Goal: Obtain resource: Download file/media

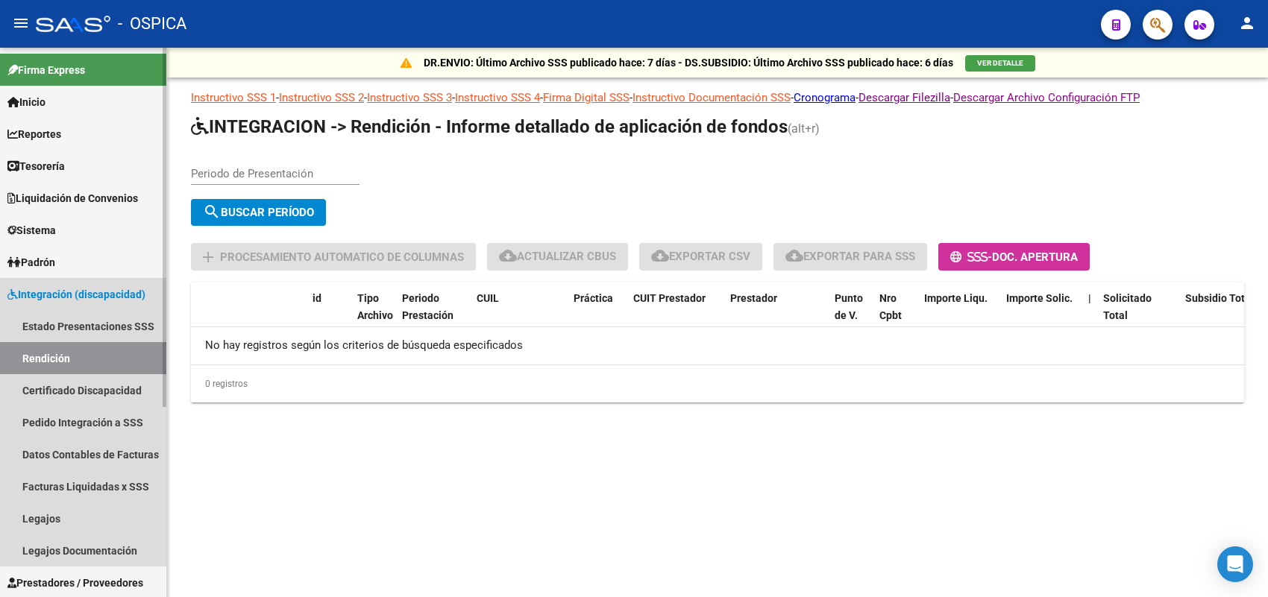
click at [87, 301] on span "Integración (discapacidad)" at bounding box center [76, 294] width 138 height 16
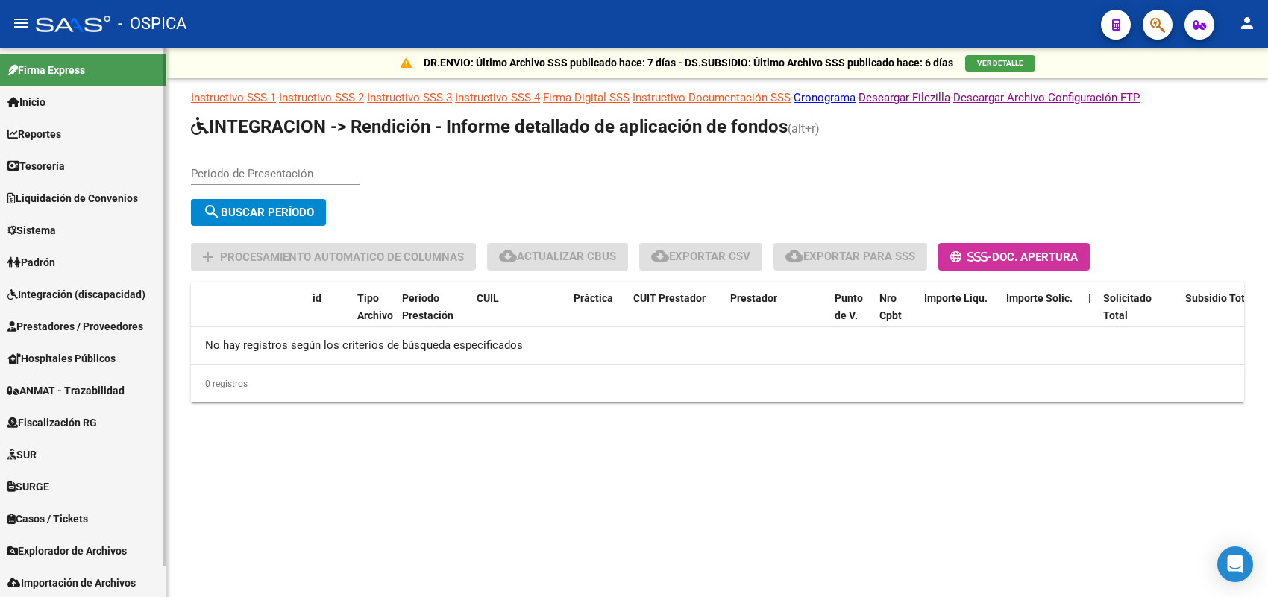
click at [81, 295] on span "Integración (discapacidad)" at bounding box center [76, 294] width 138 height 16
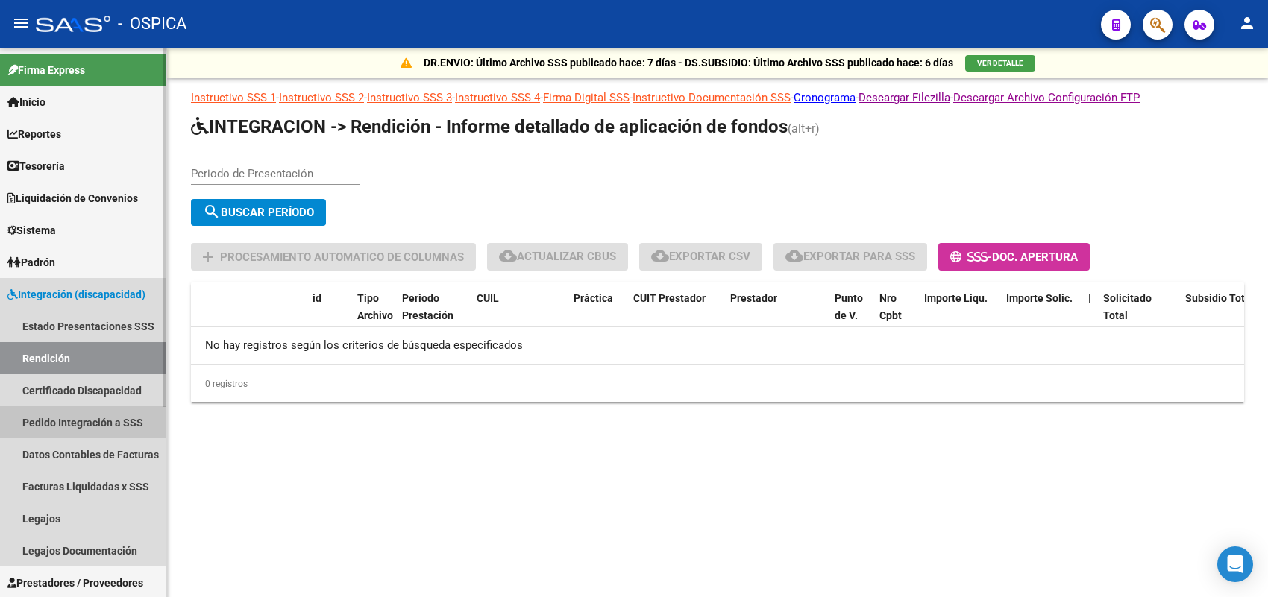
click at [109, 416] on link "Pedido Integración a SSS" at bounding box center [83, 422] width 166 height 32
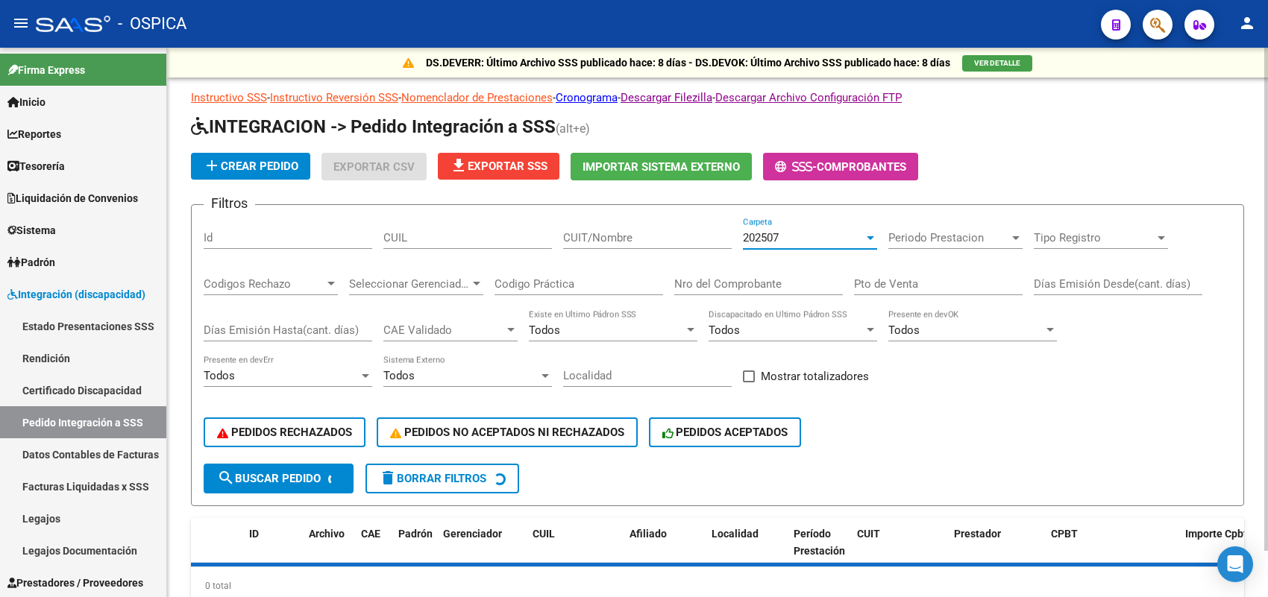
click at [764, 233] on span "202507" at bounding box center [761, 237] width 36 height 13
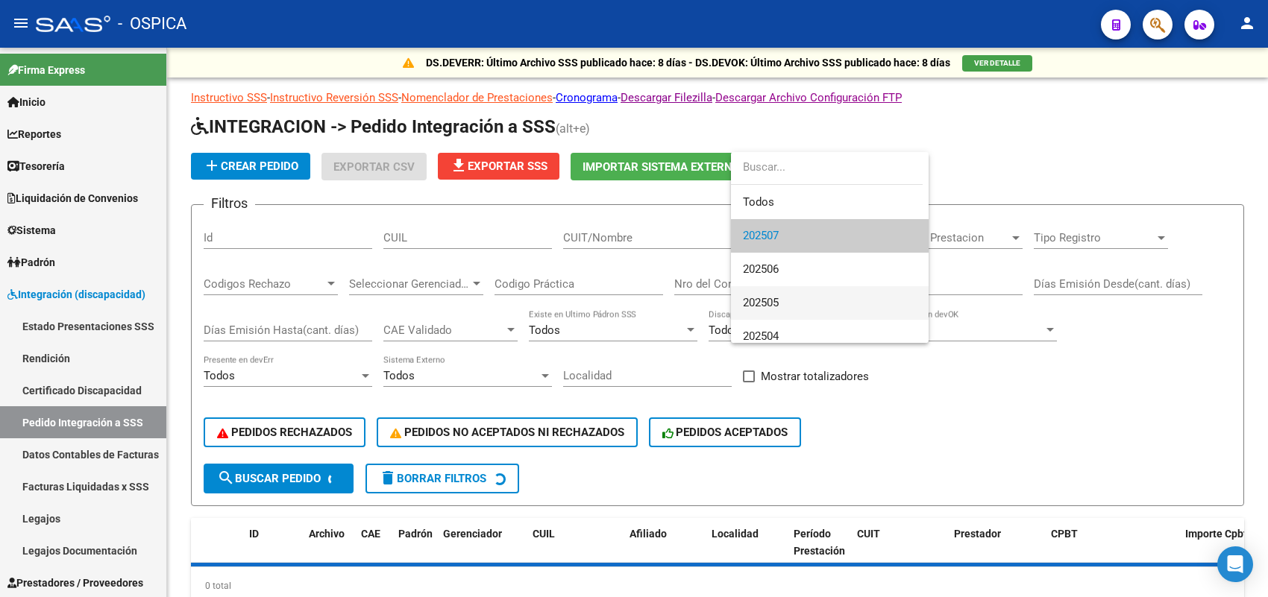
click at [768, 295] on span "202505" at bounding box center [830, 303] width 174 height 34
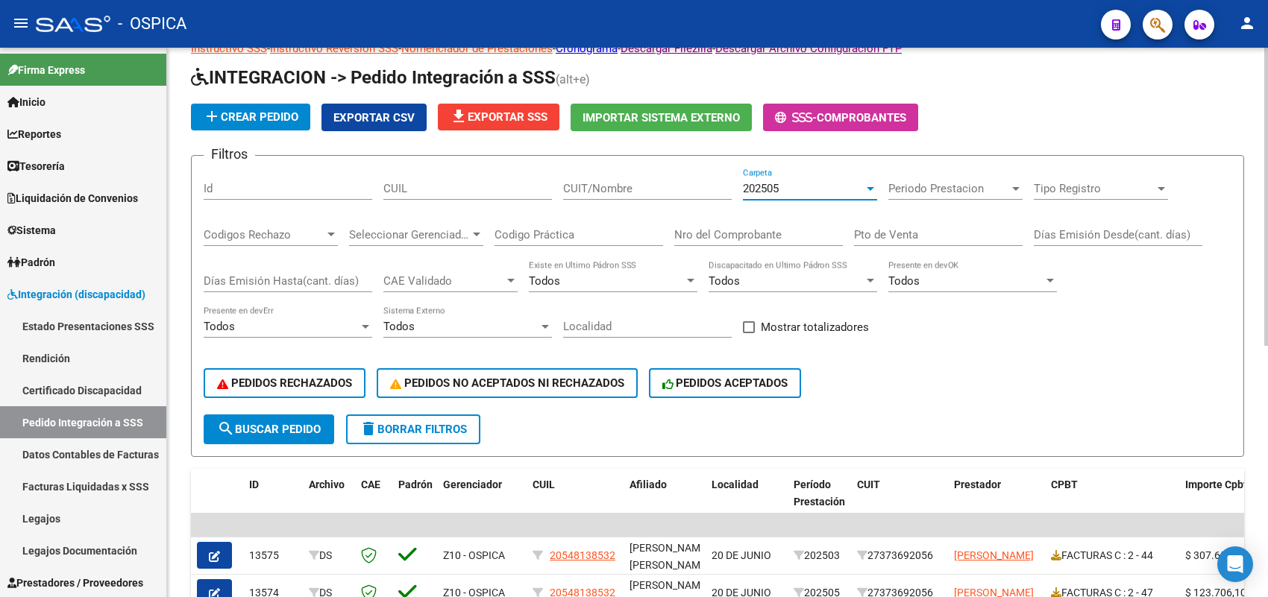
scroll to position [93, 0]
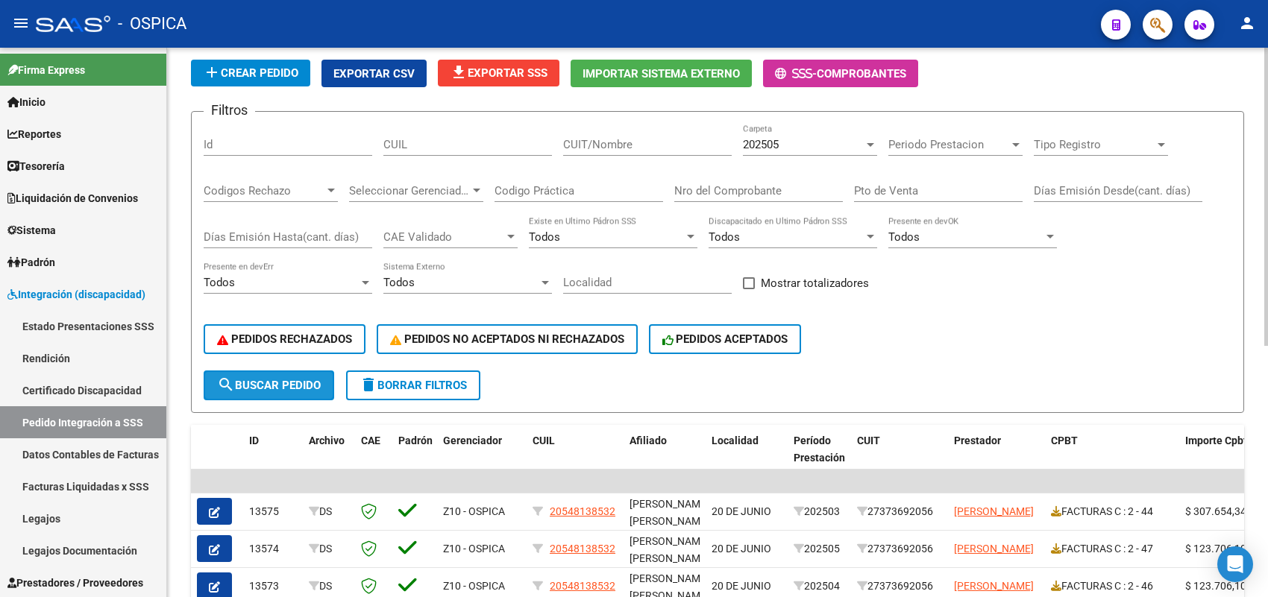
click at [307, 380] on span "search Buscar Pedido" at bounding box center [269, 385] width 104 height 13
click at [307, 383] on span "search Buscar Pedido" at bounding box center [269, 385] width 104 height 13
click at [257, 388] on button "search Buscar Pedido" at bounding box center [269, 386] width 131 height 30
click at [403, 69] on span "Exportar CSV" at bounding box center [373, 73] width 81 height 13
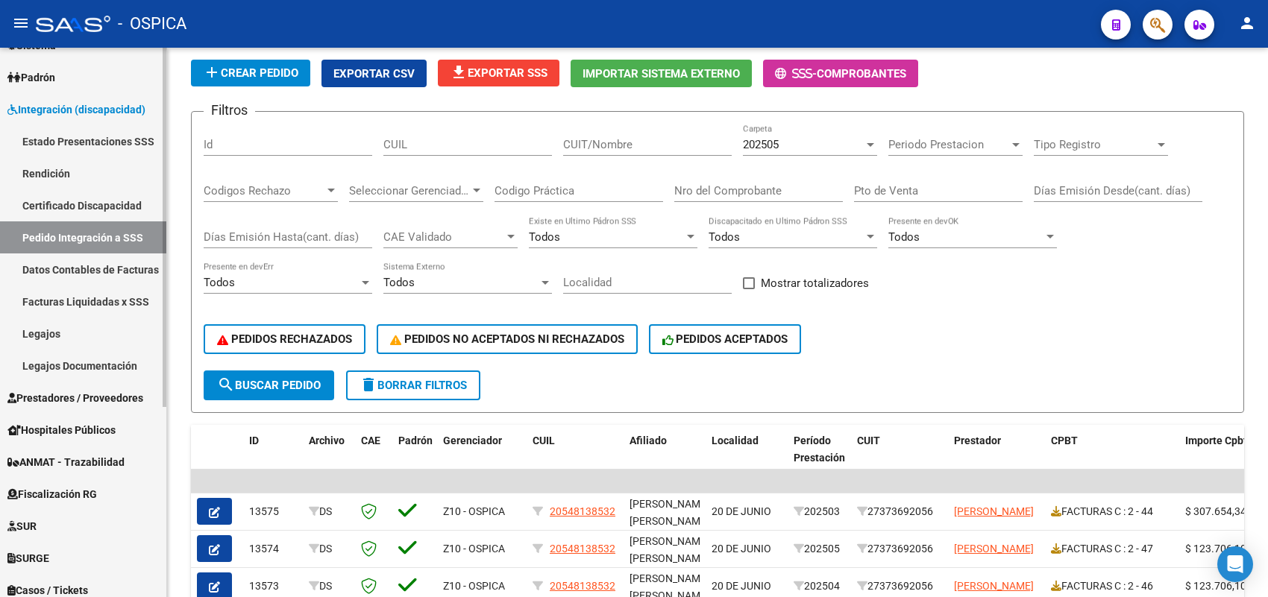
scroll to position [186, 0]
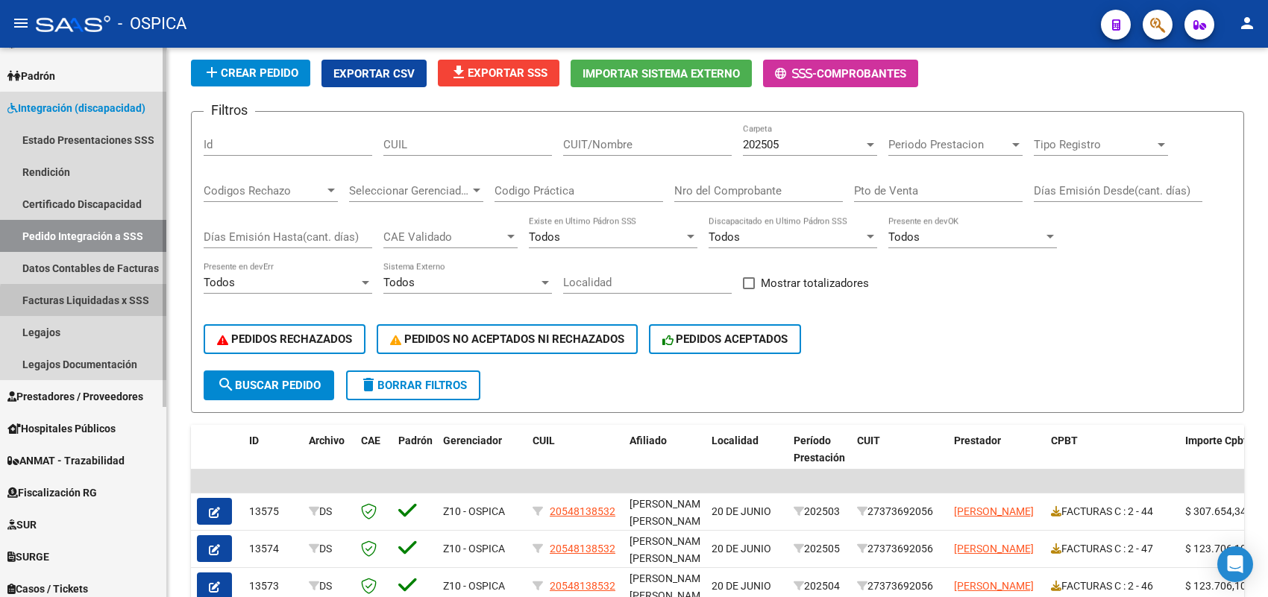
click at [101, 304] on link "Facturas Liquidadas x SSS" at bounding box center [83, 300] width 166 height 32
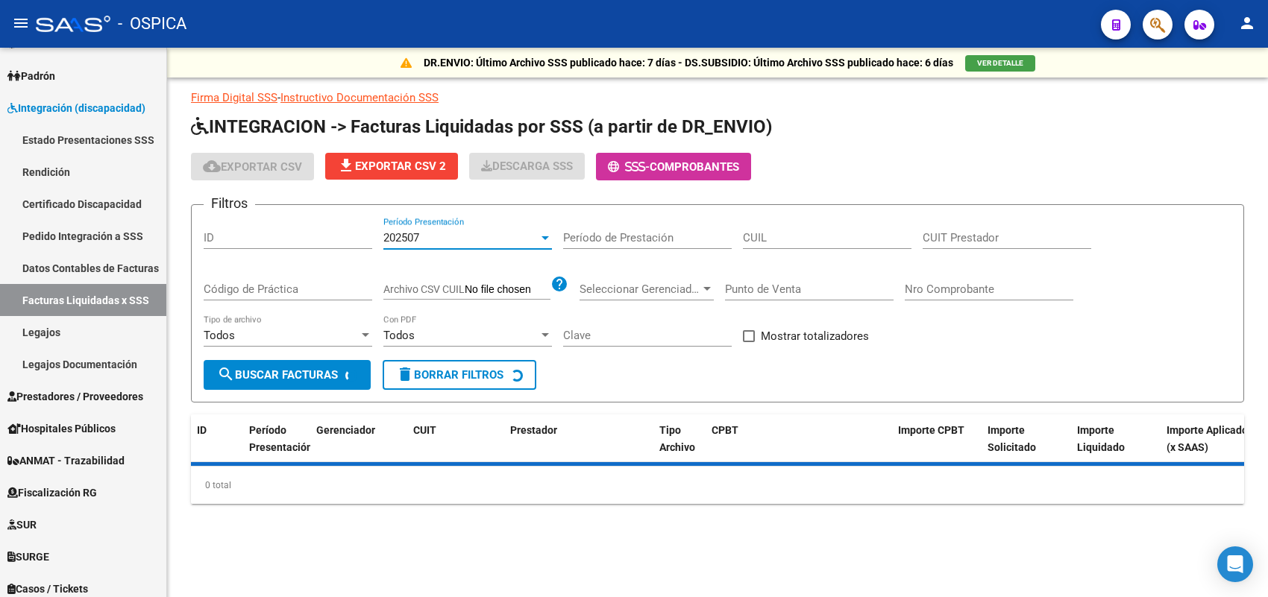
click at [490, 237] on div "202507" at bounding box center [460, 237] width 155 height 13
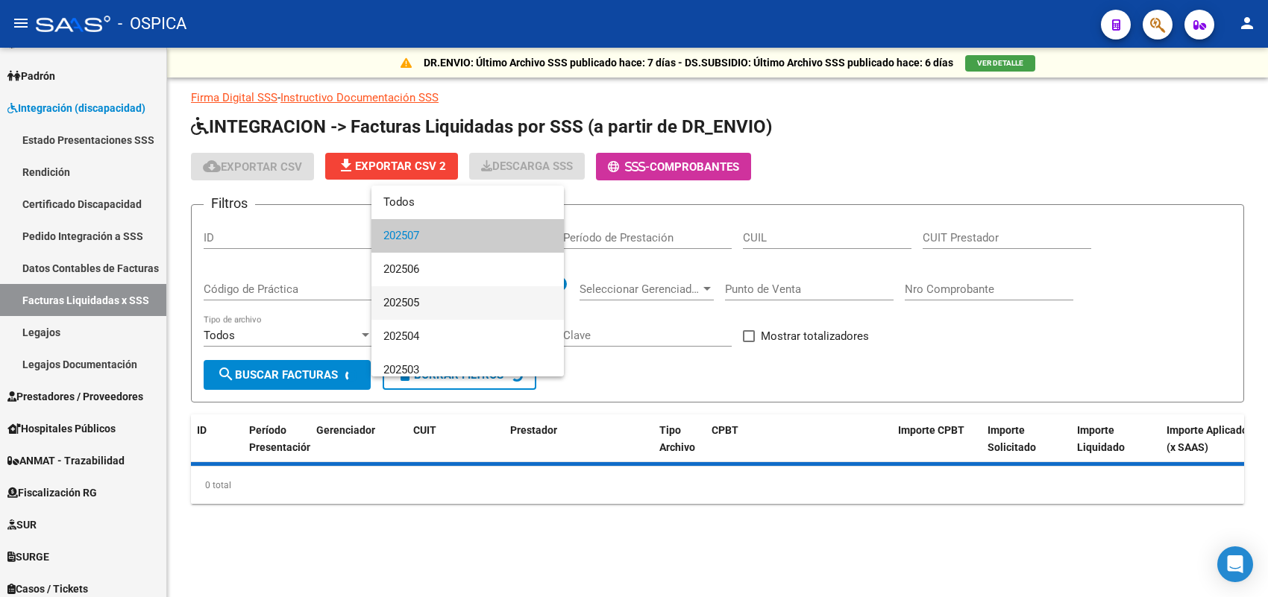
click at [433, 300] on span "202505" at bounding box center [467, 303] width 169 height 34
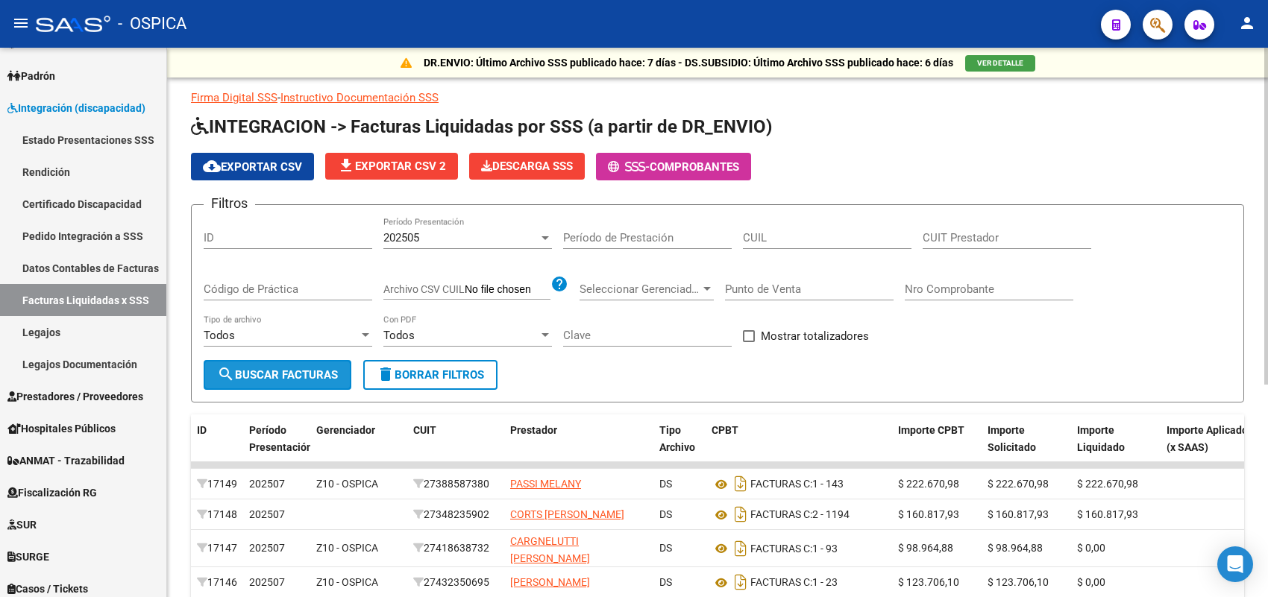
click at [306, 371] on span "search Buscar Facturas" at bounding box center [277, 374] width 121 height 13
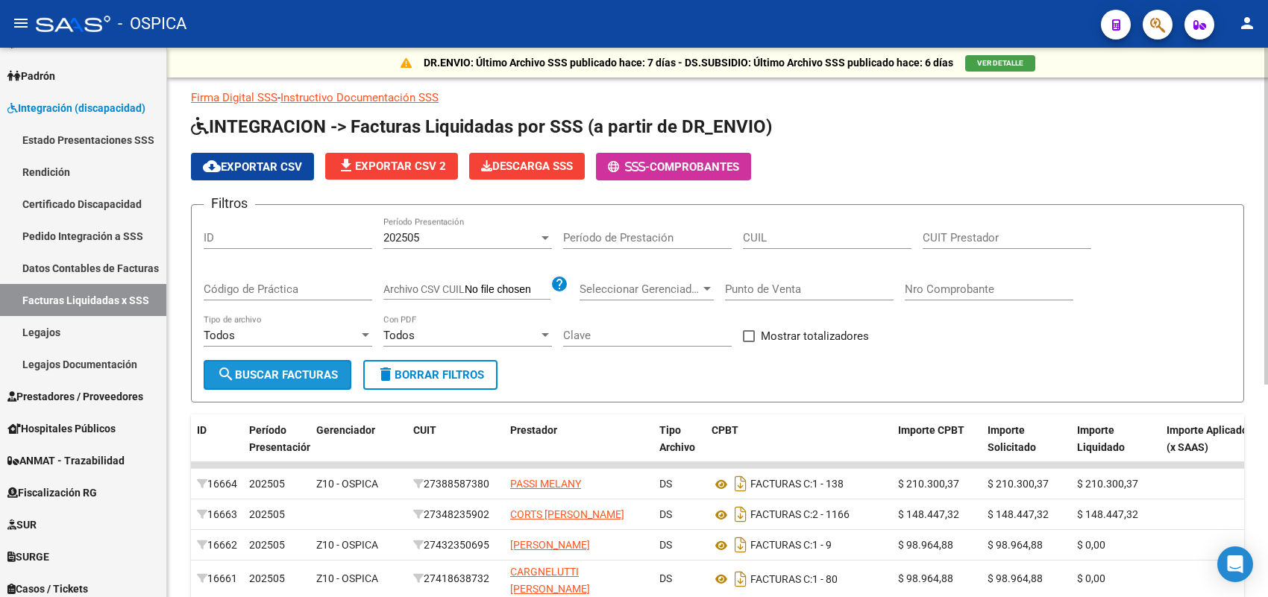
click at [299, 362] on button "search Buscar Facturas" at bounding box center [278, 375] width 148 height 30
click at [273, 166] on span "cloud_download Exportar CSV" at bounding box center [252, 166] width 99 height 13
